Goal: Find specific page/section

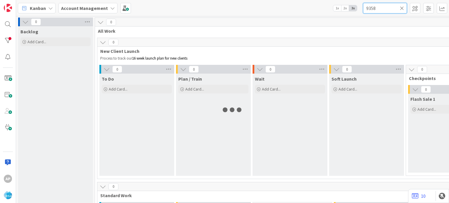
click at [374, 8] on input "9358" at bounding box center [385, 8] width 44 height 11
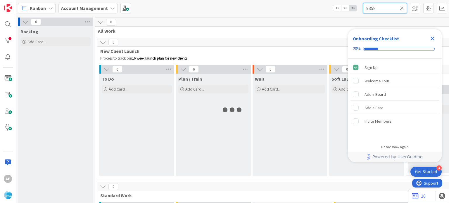
paste input "8990"
type input "8990"
click at [374, 8] on input "8990" at bounding box center [385, 8] width 44 height 11
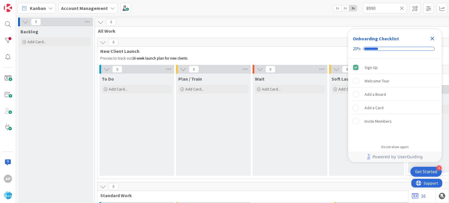
click at [431, 38] on icon "Close Checklist" at bounding box center [431, 38] width 7 height 7
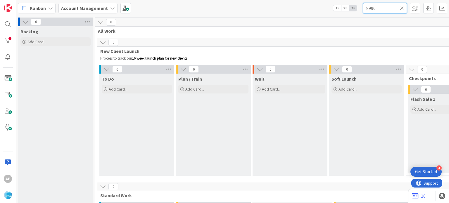
click at [384, 8] on input "8990" at bounding box center [385, 8] width 44 height 11
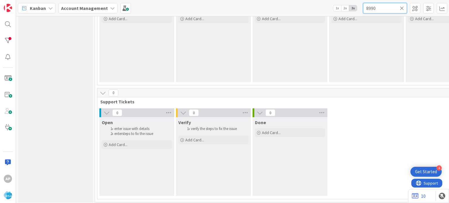
scroll to position [441, 0]
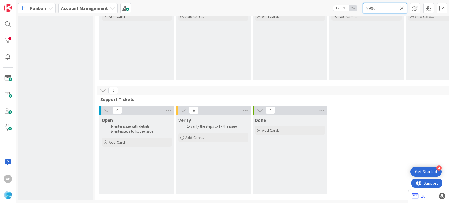
click at [376, 6] on input "8990" at bounding box center [385, 8] width 44 height 11
click at [7, 25] on div at bounding box center [8, 24] width 12 height 12
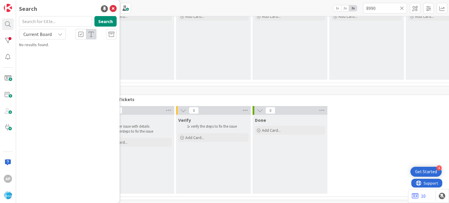
click at [65, 23] on input "text" at bounding box center [55, 21] width 73 height 11
type input "8990"
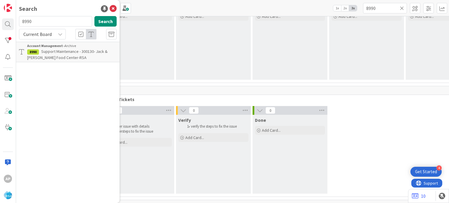
click at [51, 55] on span "Support Maintenance - 300130- Jack & [PERSON_NAME] Food Center-RSA" at bounding box center [67, 54] width 80 height 11
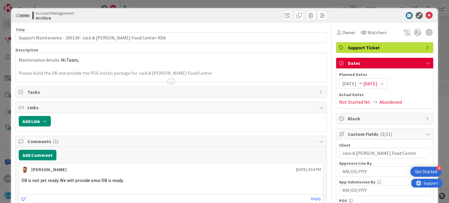
click at [169, 81] on div at bounding box center [171, 81] width 6 height 5
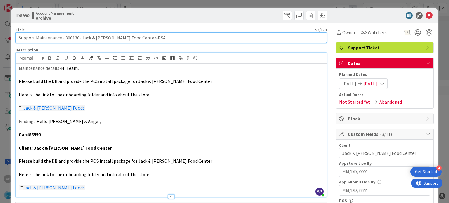
click at [68, 39] on input "Support Maintenance - 300130- Jack & [PERSON_NAME] Food Center-RSA" at bounding box center [170, 37] width 311 height 11
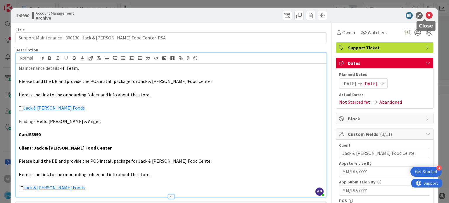
click at [425, 18] on icon at bounding box center [428, 15] width 7 height 7
